Goal: Check status

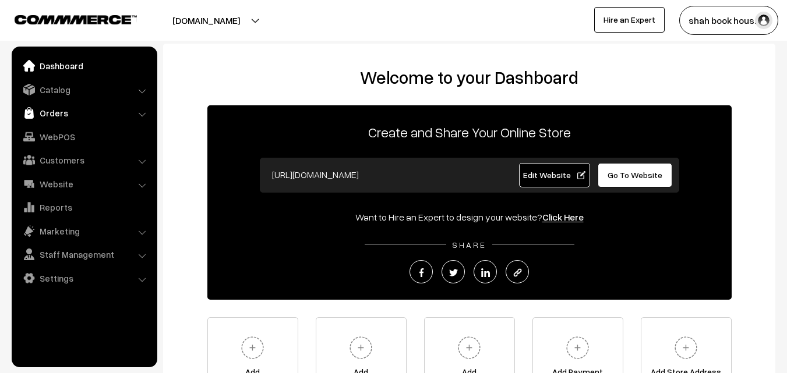
click at [64, 112] on link "Orders" at bounding box center [84, 112] width 139 height 21
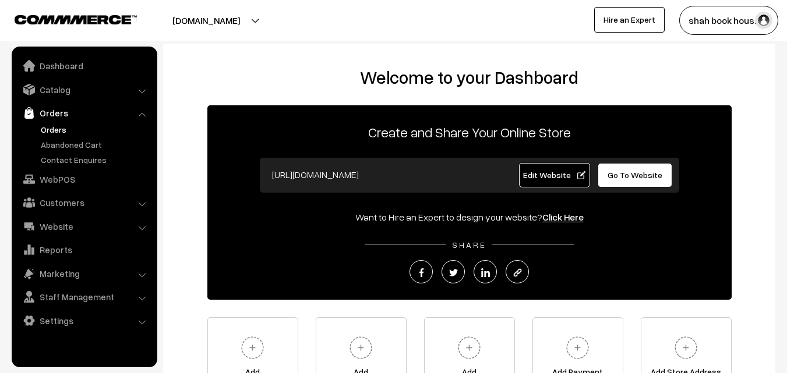
click at [61, 129] on link "Orders" at bounding box center [95, 129] width 115 height 12
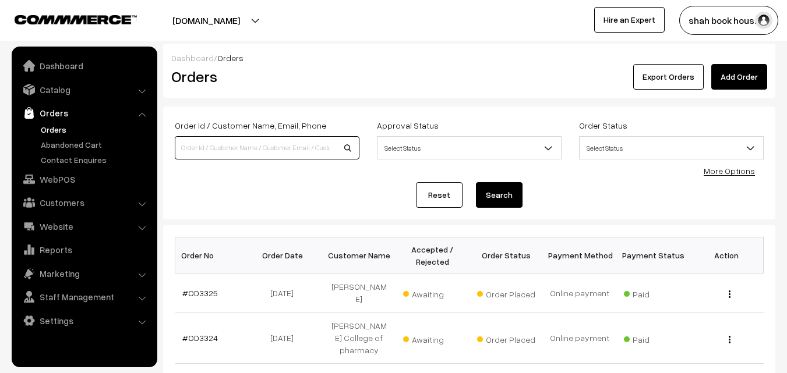
click at [240, 151] on input at bounding box center [267, 147] width 185 height 23
type input "[PERSON_NAME]"
click at [476, 182] on button "Search" at bounding box center [499, 195] width 47 height 26
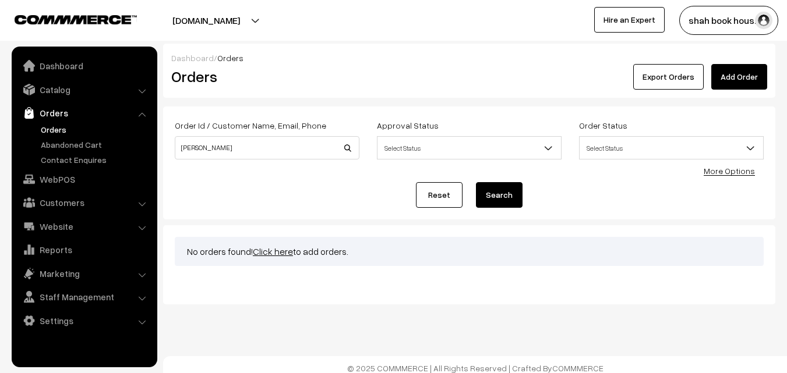
click at [58, 128] on link "Orders" at bounding box center [95, 129] width 115 height 12
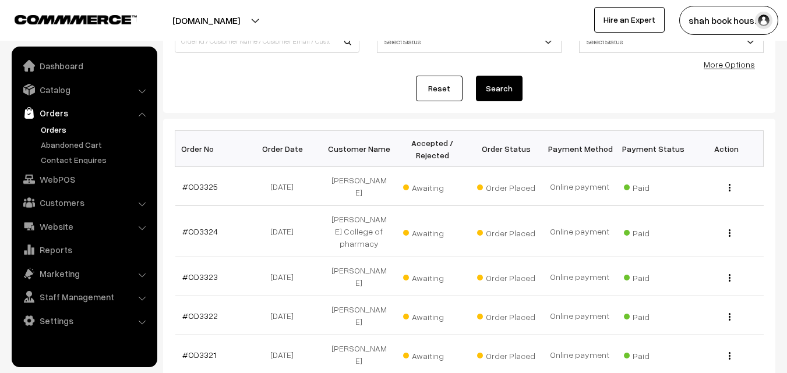
scroll to position [116, 0]
